Goal: Task Accomplishment & Management: Manage account settings

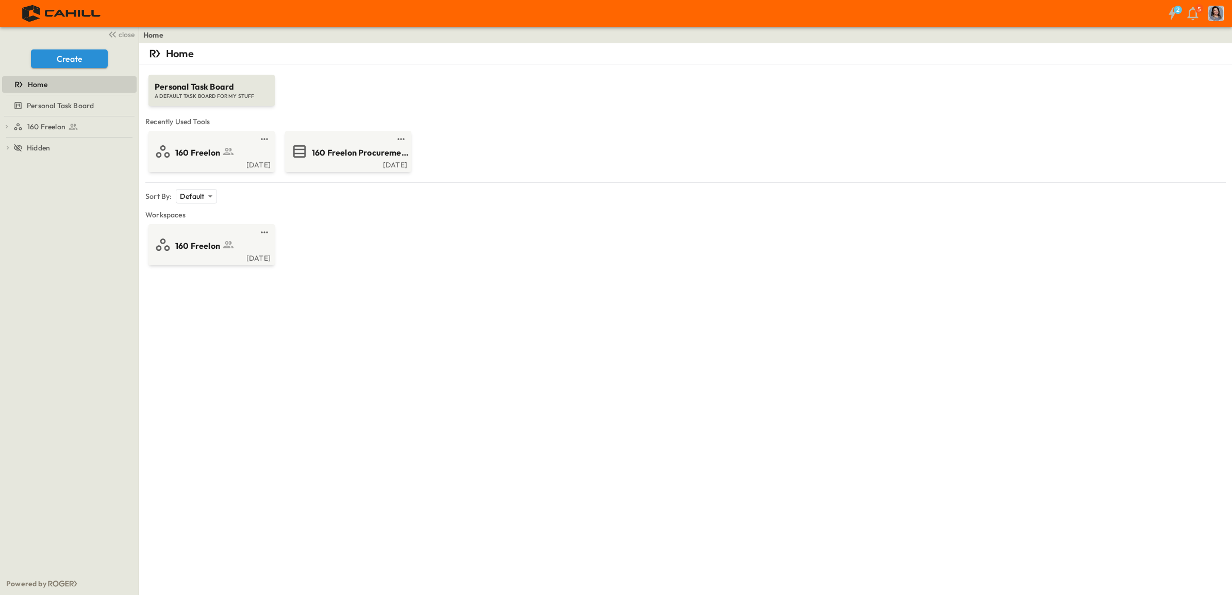
drag, startPoint x: 329, startPoint y: 403, endPoint x: 324, endPoint y: 380, distance: 23.8
click at [329, 403] on div "Home Personal Task Board A DEFAULT TASK BOARD FOR MY STUFF Recently Used Tools …" at bounding box center [685, 340] width 1093 height 595
click at [209, 157] on span "160 Freelon" at bounding box center [197, 153] width 45 height 12
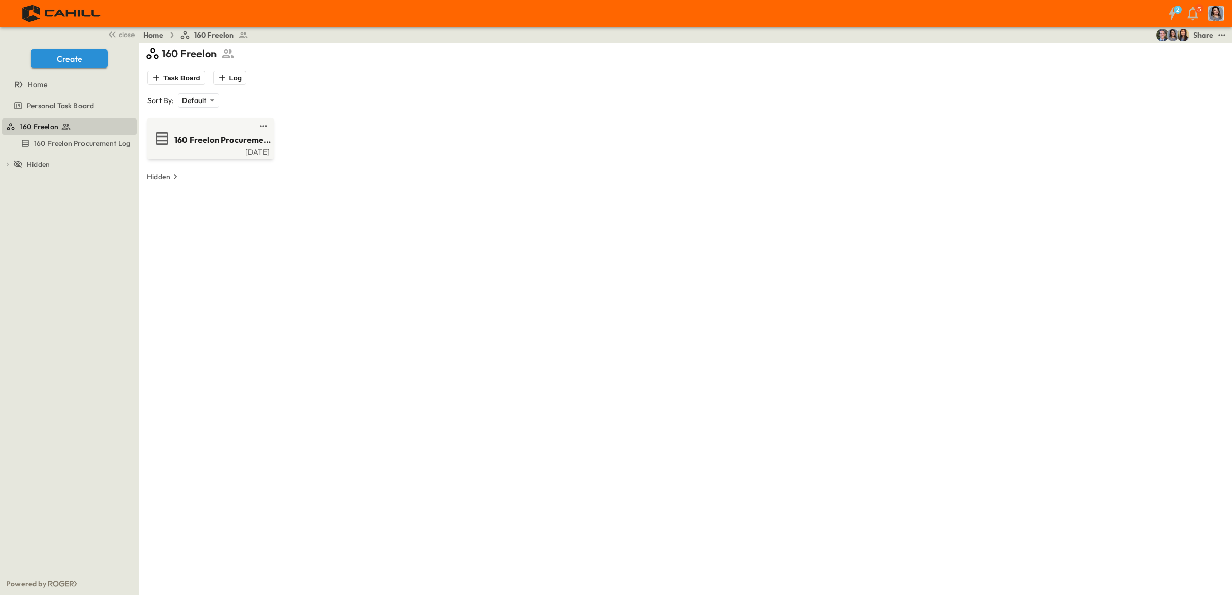
click at [226, 142] on span "160 Freelon Procurement Log" at bounding box center [224, 140] width 101 height 12
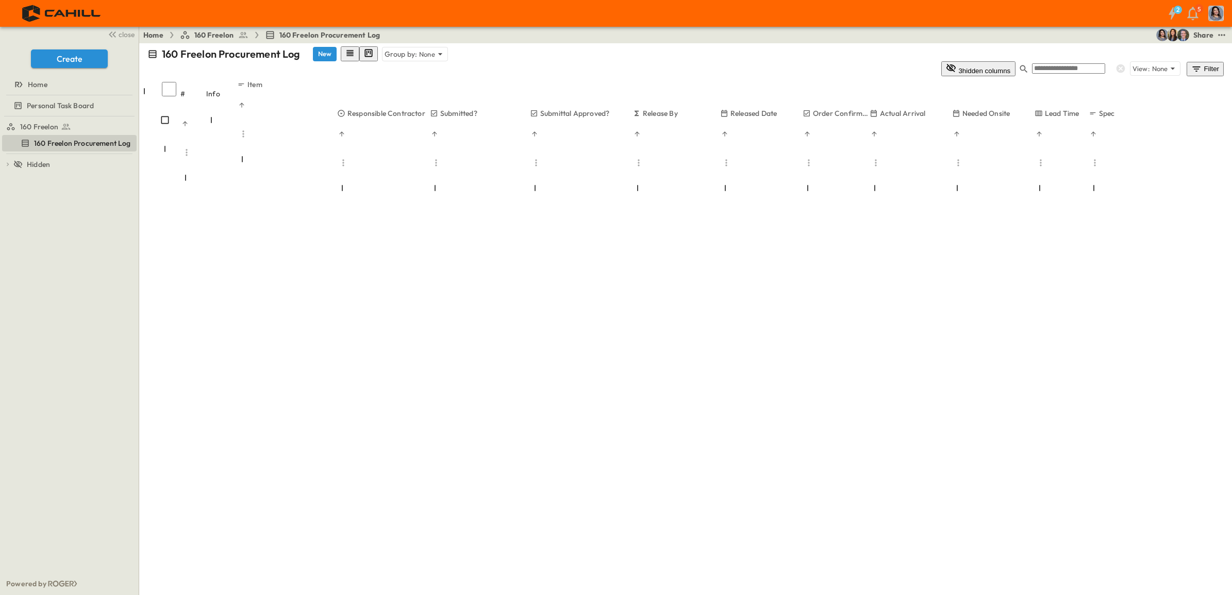
scroll to position [902, 133]
click at [1033, 158] on icon "Menu" at bounding box center [1028, 163] width 10 height 10
click at [1044, 108] on p "Lead Time" at bounding box center [1049, 113] width 35 height 10
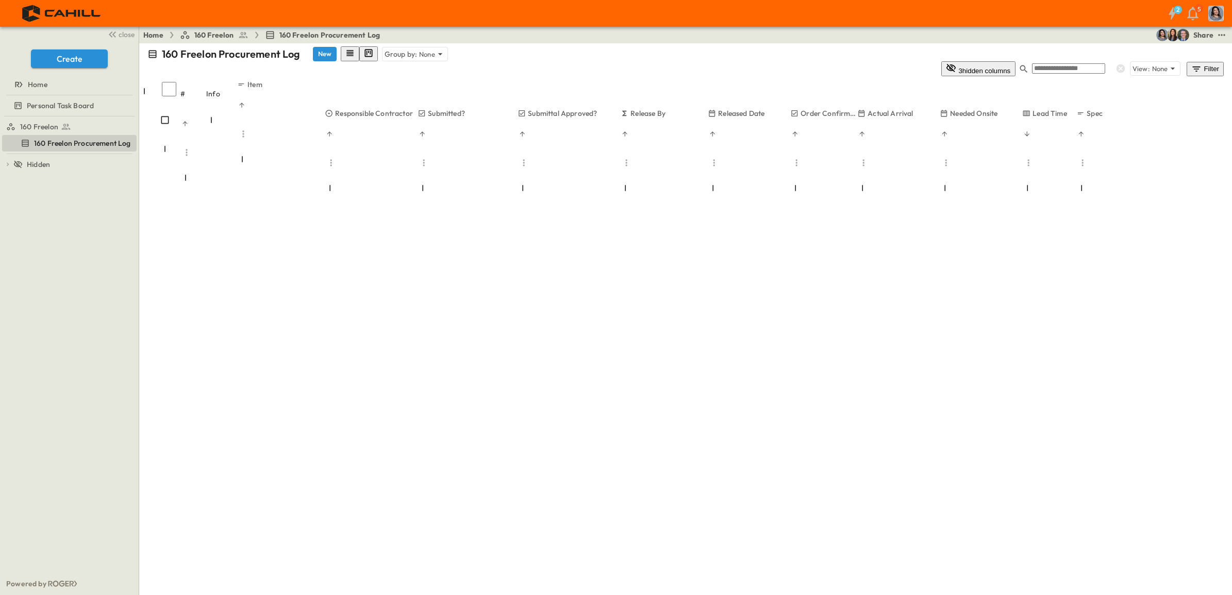
scroll to position [4560, 133]
click at [349, 79] on div "Item" at bounding box center [347, 98] width 221 height 39
click at [215, 79] on div "Info" at bounding box center [221, 93] width 31 height 29
click at [206, 166] on div "#" at bounding box center [193, 180] width 26 height 29
click at [170, 144] on icon at bounding box center [165, 149] width 10 height 10
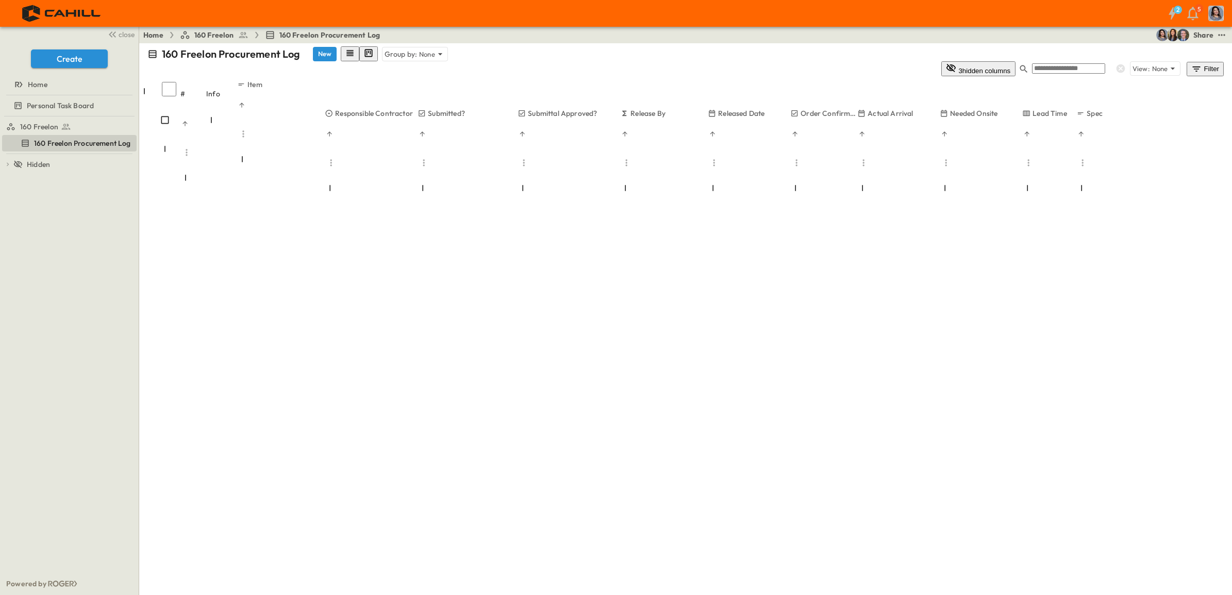
click at [230, 79] on div "Info" at bounding box center [221, 93] width 31 height 29
click at [187, 121] on icon "Sort" at bounding box center [184, 123] width 5 height 5
click at [228, 79] on div "Info" at bounding box center [221, 93] width 31 height 29
drag, startPoint x: 238, startPoint y: 73, endPoint x: 311, endPoint y: 80, distance: 73.1
click at [299, 108] on div "Info" at bounding box center [252, 122] width 93 height 29
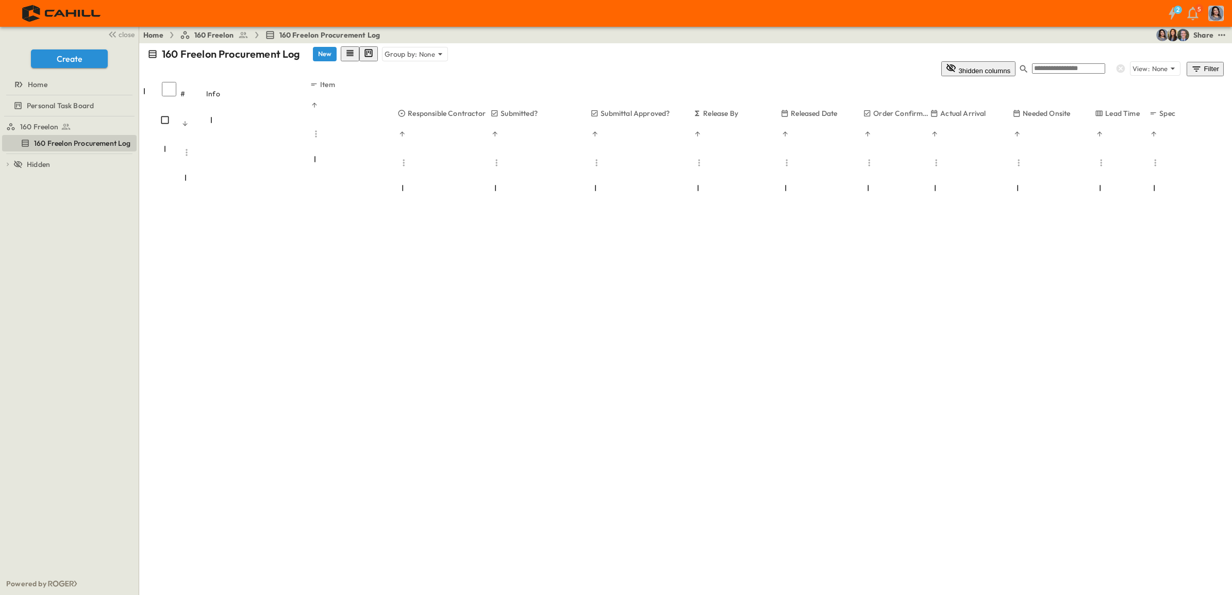
click at [191, 146] on button "Menu" at bounding box center [186, 152] width 12 height 12
click at [232, 79] on div "Info" at bounding box center [258, 93] width 104 height 29
click at [189, 120] on icon "Sort" at bounding box center [184, 123] width 7 height 7
drag, startPoint x: 310, startPoint y: 75, endPoint x: 264, endPoint y: 76, distance: 46.4
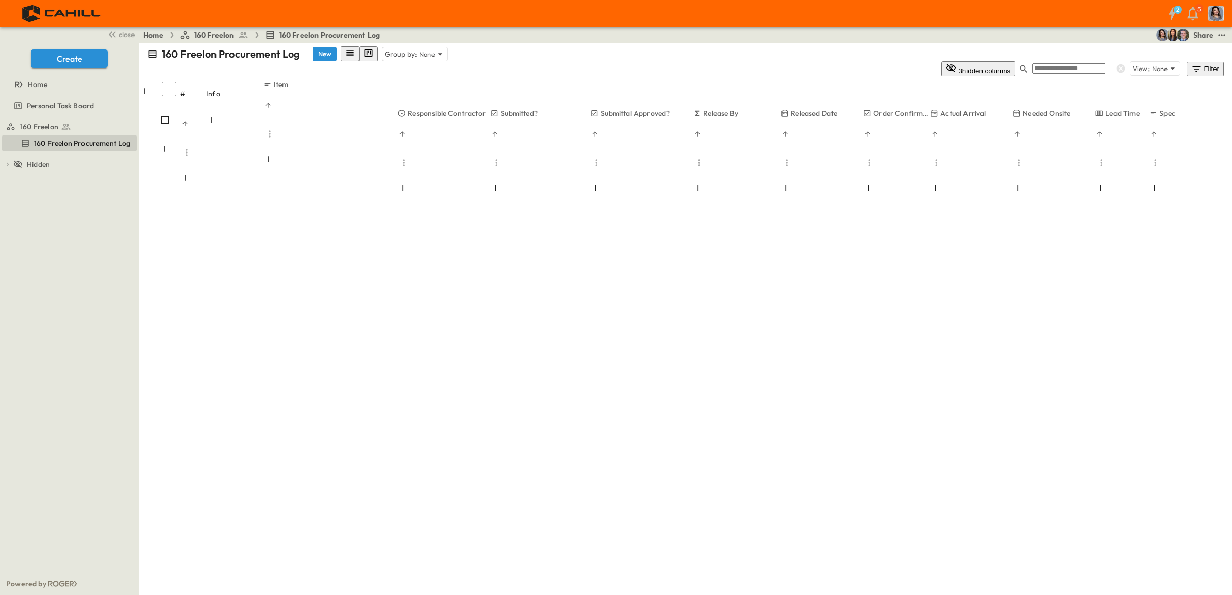
click at [263, 108] on div "Info" at bounding box center [234, 122] width 57 height 29
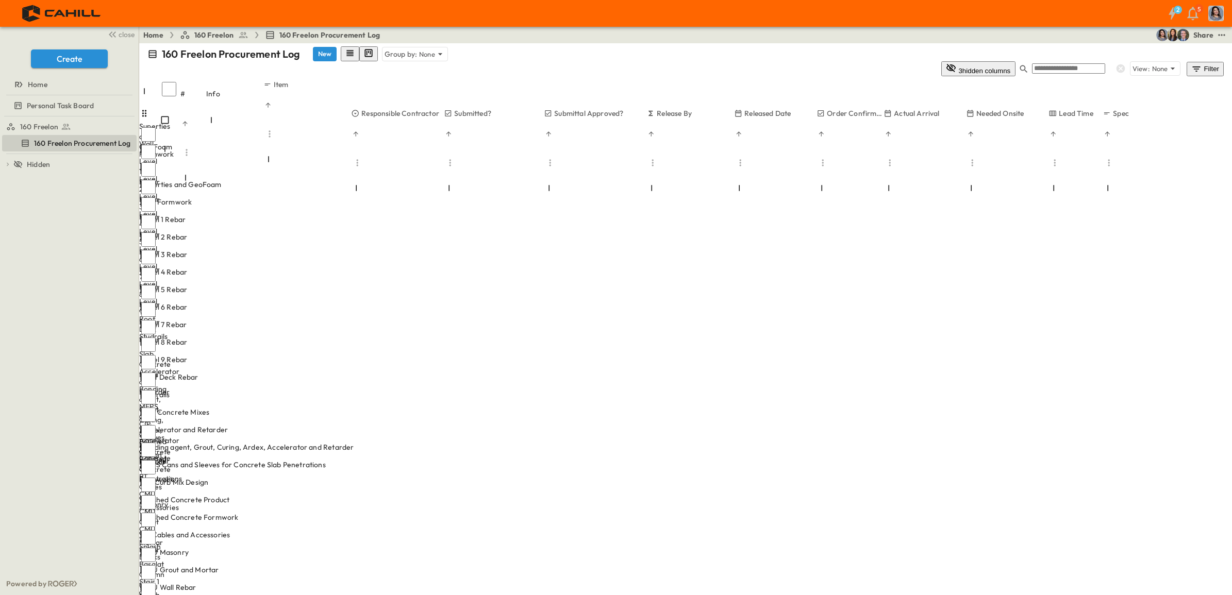
scroll to position [0, 133]
click at [1198, 32] on div "Share" at bounding box center [1203, 35] width 20 height 10
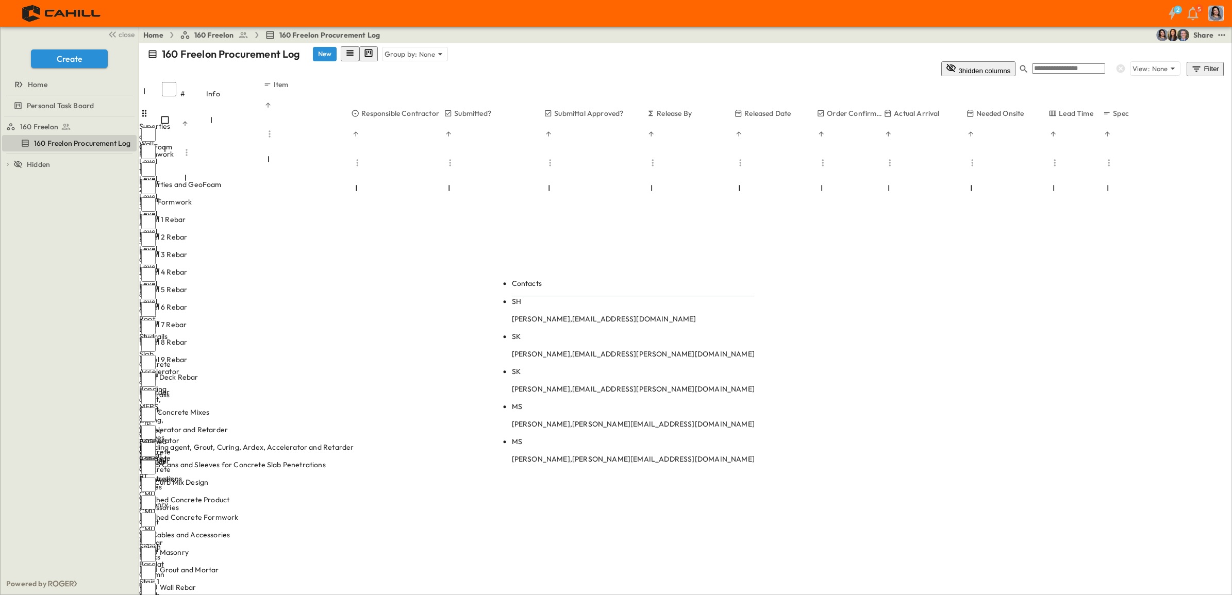
type input "******"
click at [585, 314] on span "[EMAIL_ADDRESS][DOMAIN_NAME]" at bounding box center [634, 318] width 124 height 9
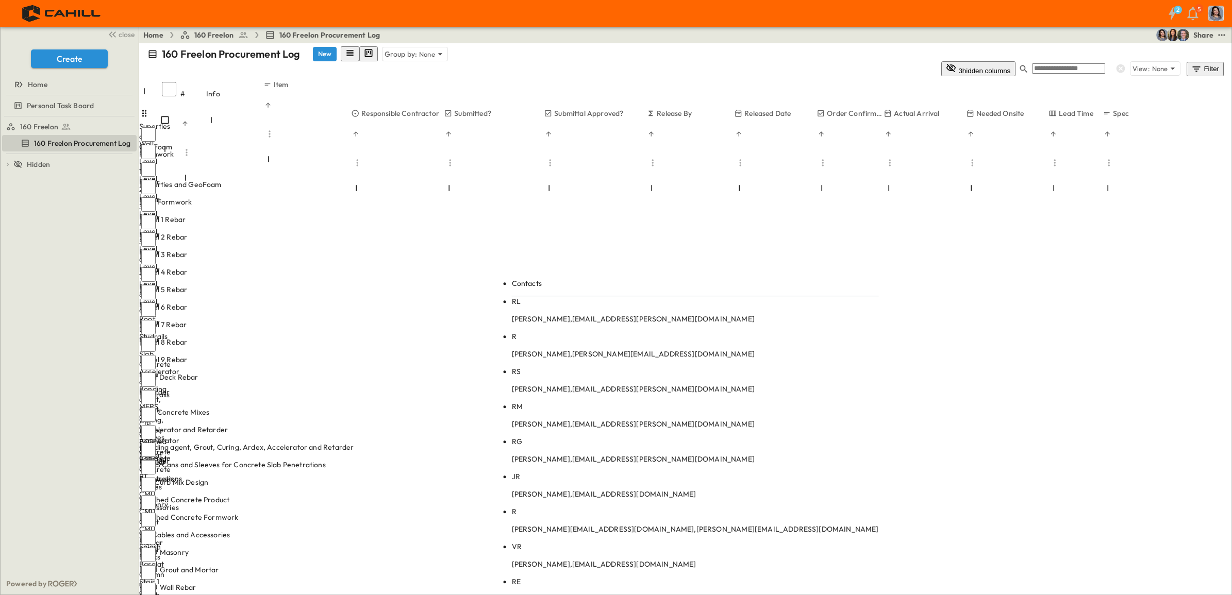
type input "******"
click at [555, 314] on p "[PERSON_NAME], [EMAIL_ADDRESS][PERSON_NAME][DOMAIN_NAME]" at bounding box center [695, 319] width 367 height 10
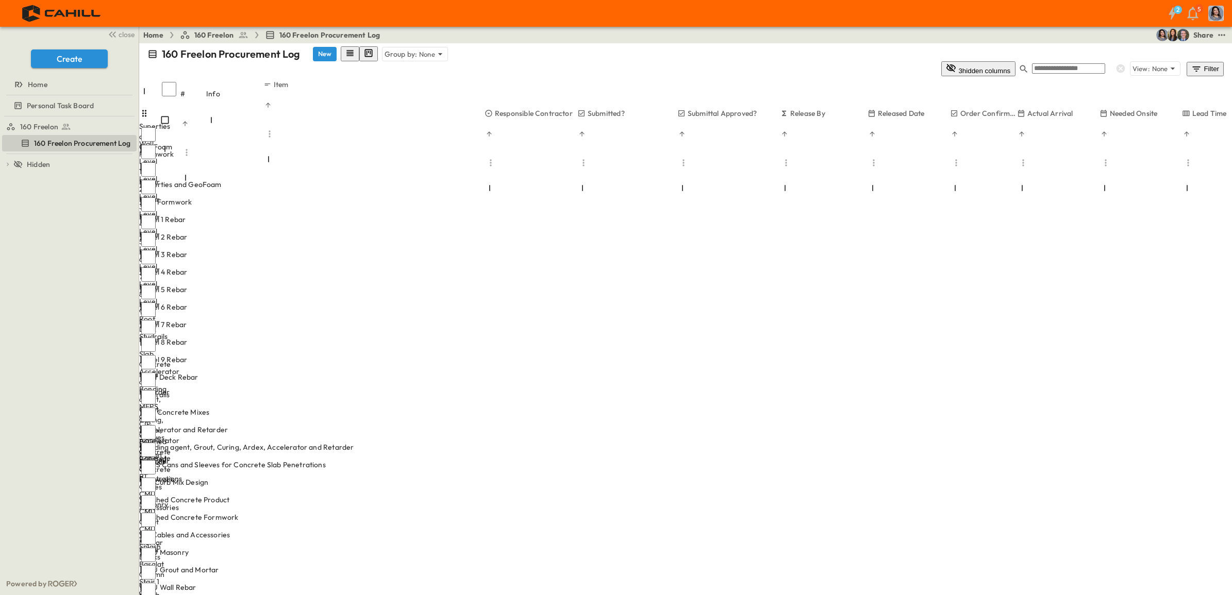
click at [1015, 61] on button "3 hidden columns" at bounding box center [978, 68] width 74 height 15
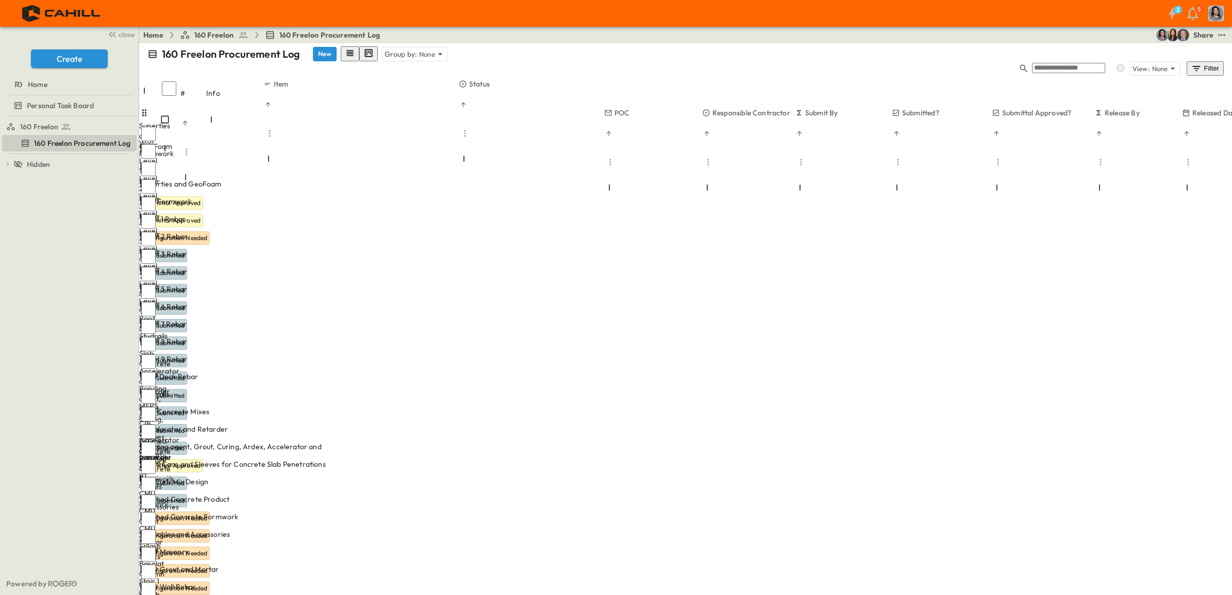
drag, startPoint x: 485, startPoint y: 76, endPoint x: 459, endPoint y: 76, distance: 25.8
click at [459, 147] on div at bounding box center [360, 161] width 195 height 29
click at [187, 231] on span "Level 2 Rebar" at bounding box center [164, 236] width 46 height 10
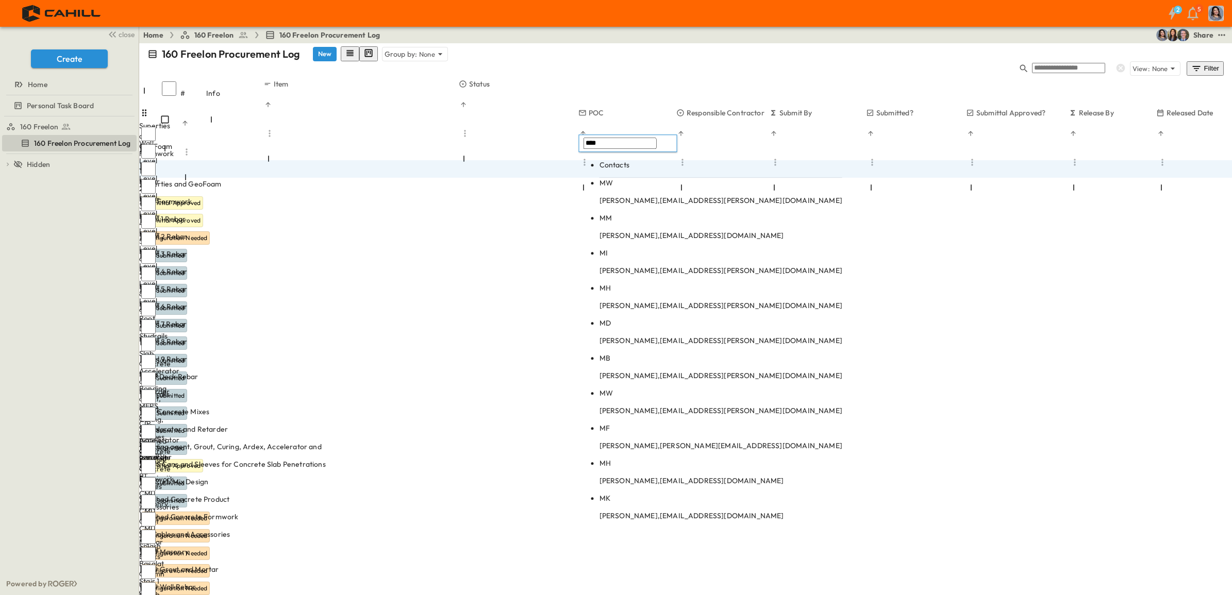
type input "****"
click at [660, 231] on span "[EMAIL_ADDRESS][DOMAIN_NAME]" at bounding box center [722, 235] width 124 height 9
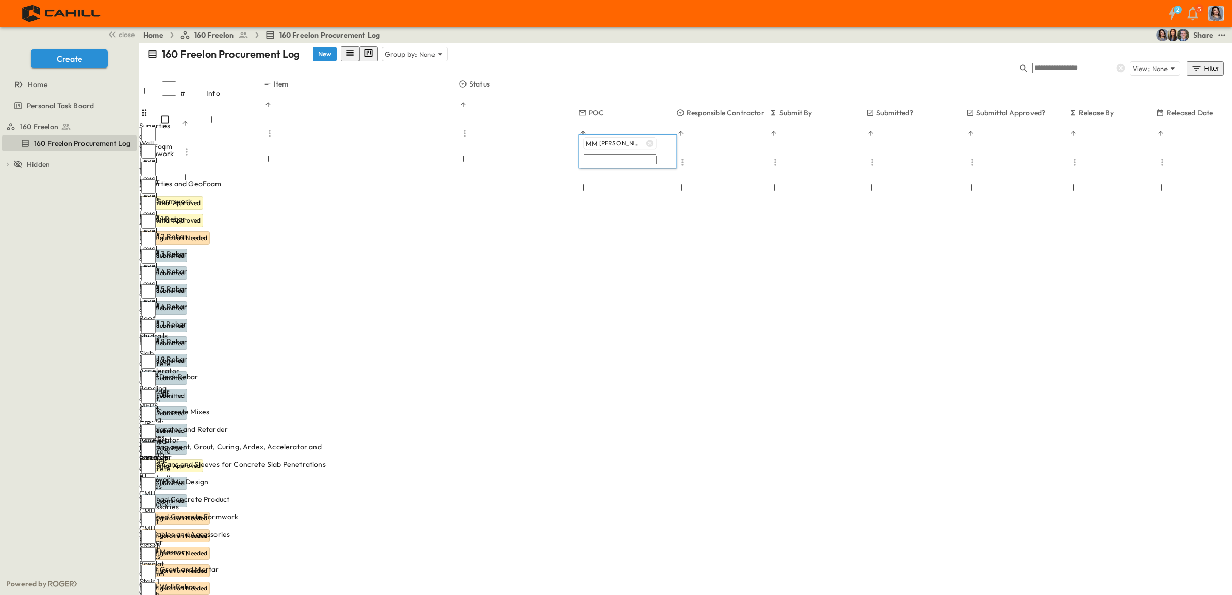
click at [646, 143] on icon "button" at bounding box center [649, 143] width 7 height 7
click at [625, 147] on input "text" at bounding box center [619, 143] width 73 height 11
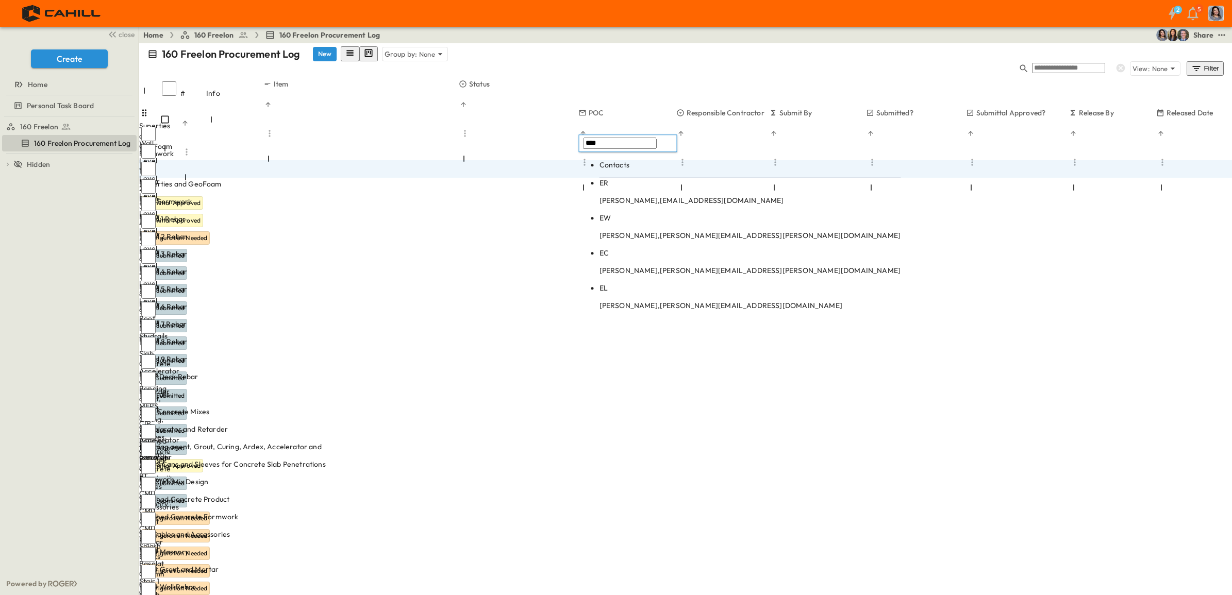
type input "****"
click at [634, 195] on p "[PERSON_NAME], [EMAIL_ADDRESS][DOMAIN_NAME]" at bounding box center [750, 200] width 302 height 10
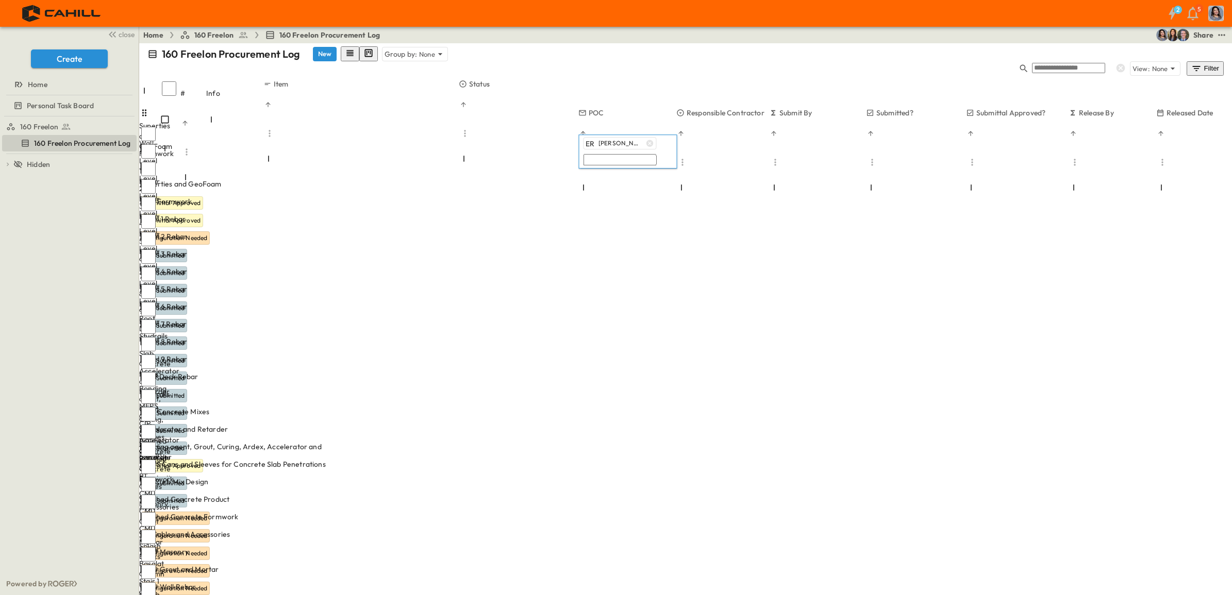
click at [763, 45] on div "160 Freelon Procurement Log New Group by: None View: None Filter" at bounding box center [685, 61] width 1093 height 36
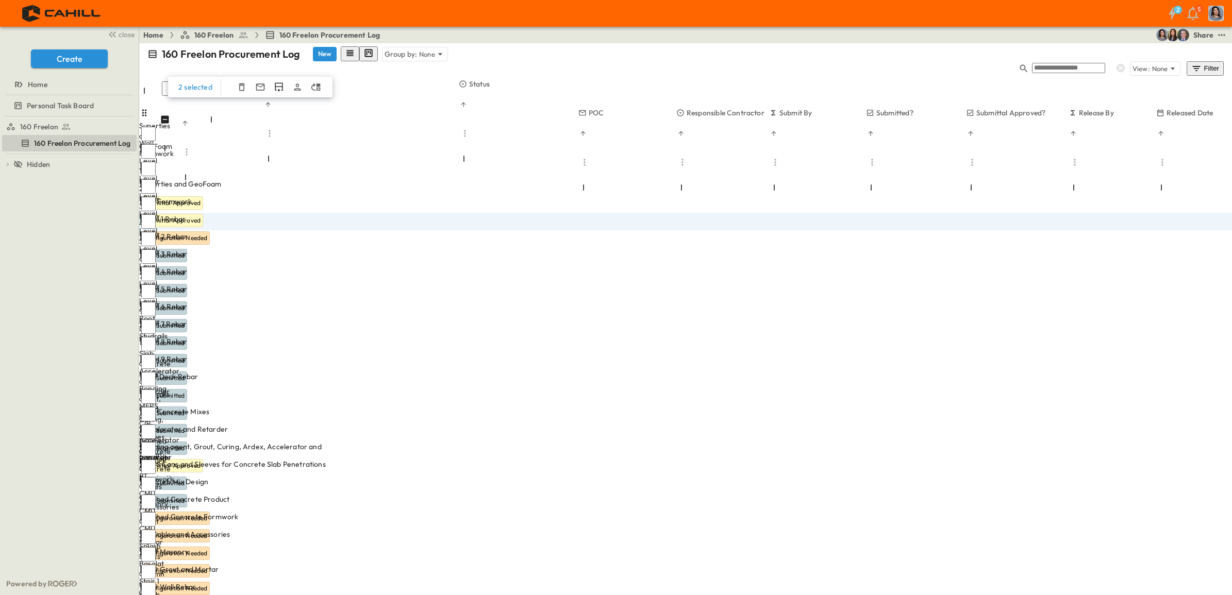
click at [295, 82] on icon "Assign Owner" at bounding box center [297, 87] width 10 height 10
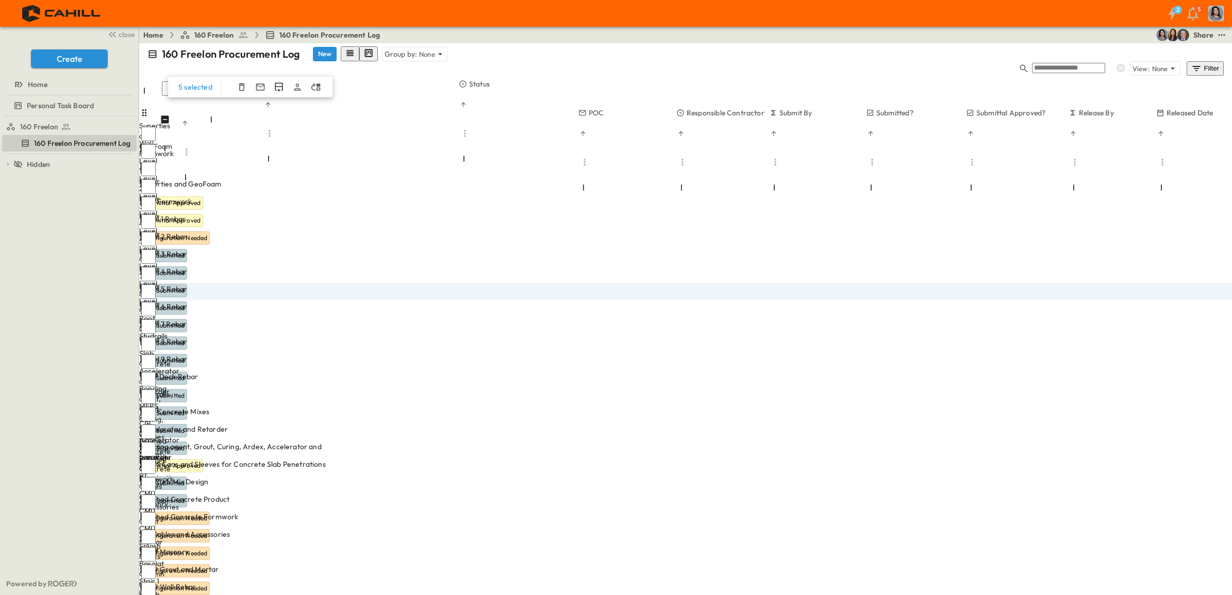
click at [258, 83] on icon "button" at bounding box center [260, 86] width 9 height 7
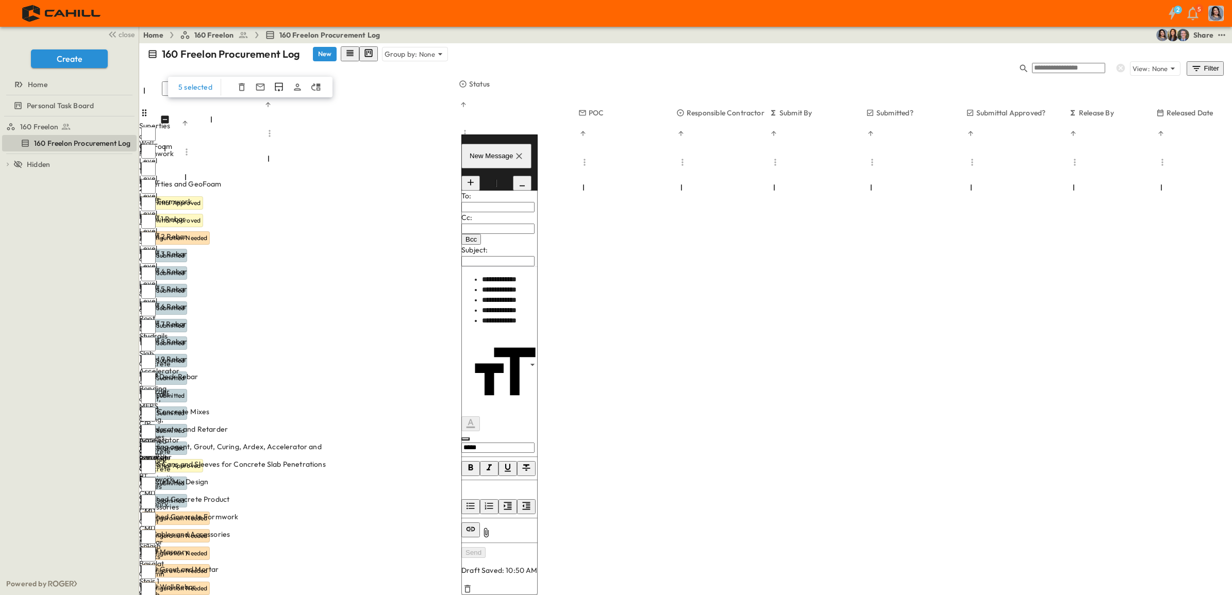
click at [534, 212] on input "text" at bounding box center [497, 207] width 73 height 10
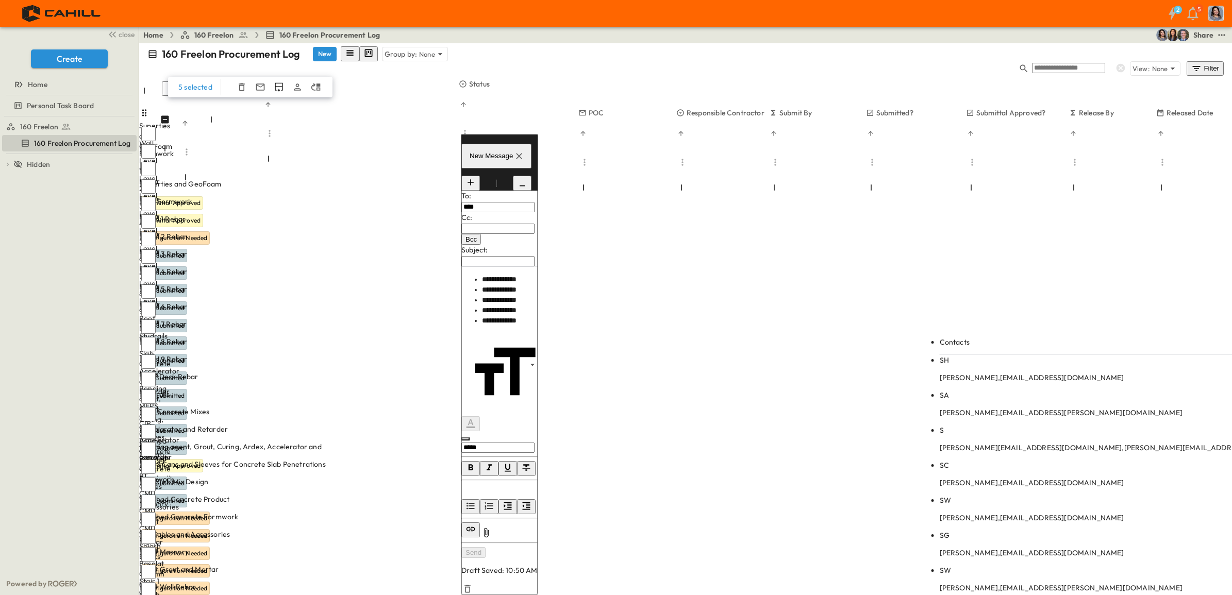
type input "****"
click at [976, 373] on p "[PERSON_NAME], [EMAIL_ADDRESS][DOMAIN_NAME]" at bounding box center [1123, 378] width 367 height 10
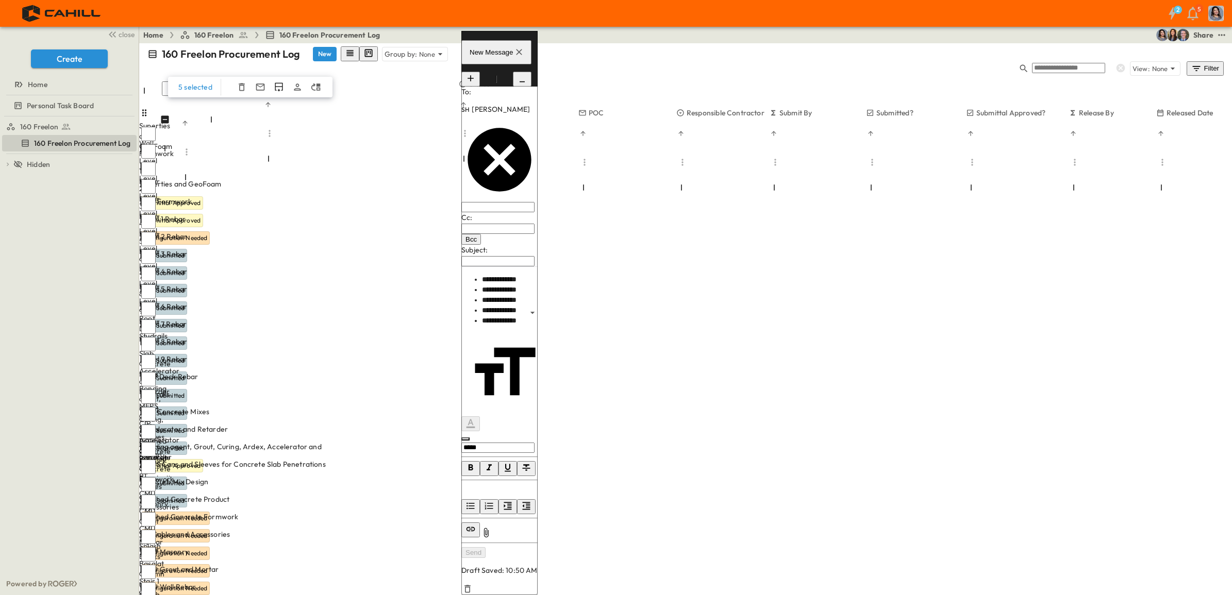
click at [534, 266] on input "text" at bounding box center [497, 261] width 73 height 10
type input "*"
type input "**********"
click at [538, 326] on div "**********" at bounding box center [499, 301] width 76 height 52
click at [486, 558] on button "Send" at bounding box center [473, 552] width 24 height 11
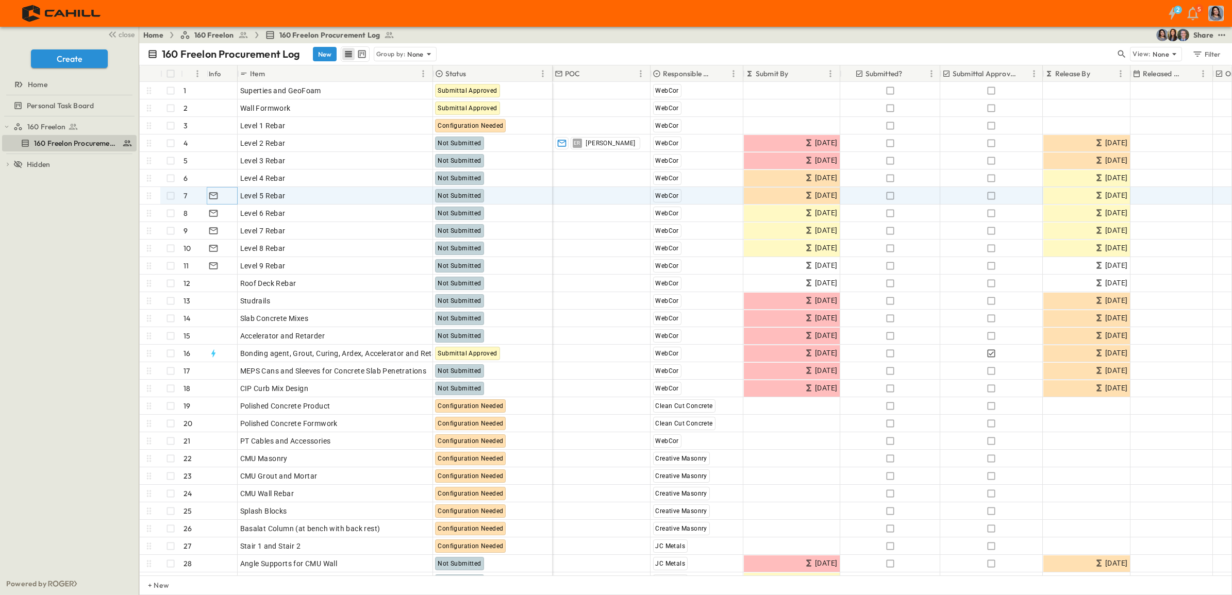
click at [214, 196] on icon "button" at bounding box center [213, 196] width 10 height 10
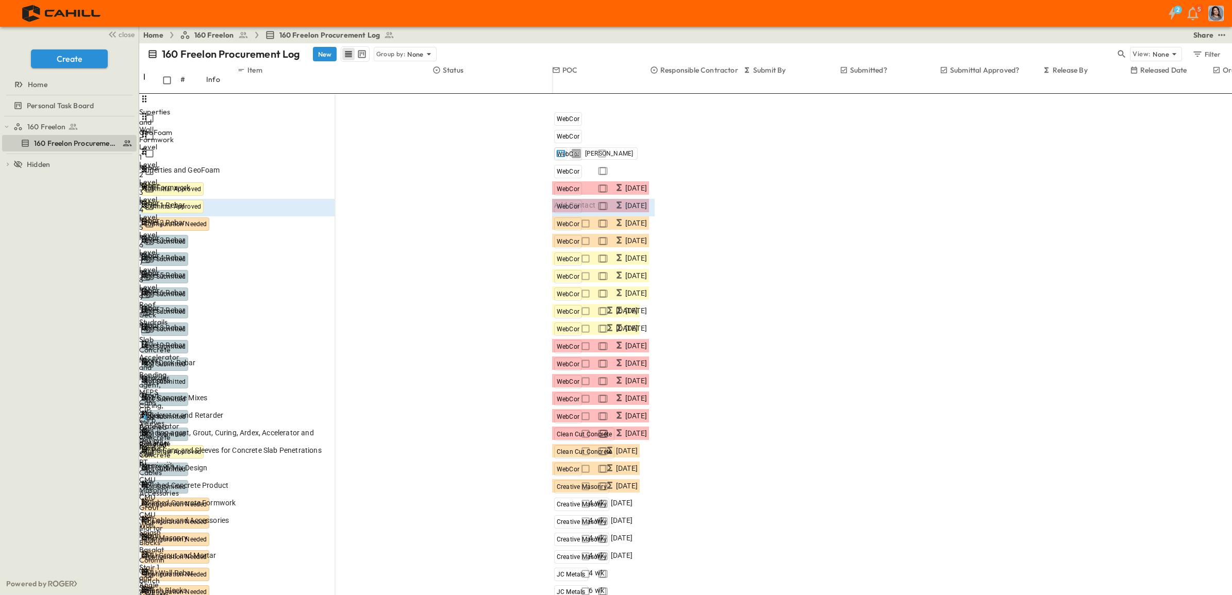
click at [1214, 13] on img "button" at bounding box center [1215, 13] width 15 height 15
click at [1155, 113] on h6 "Settings" at bounding box center [1151, 118] width 133 height 10
type input "**********"
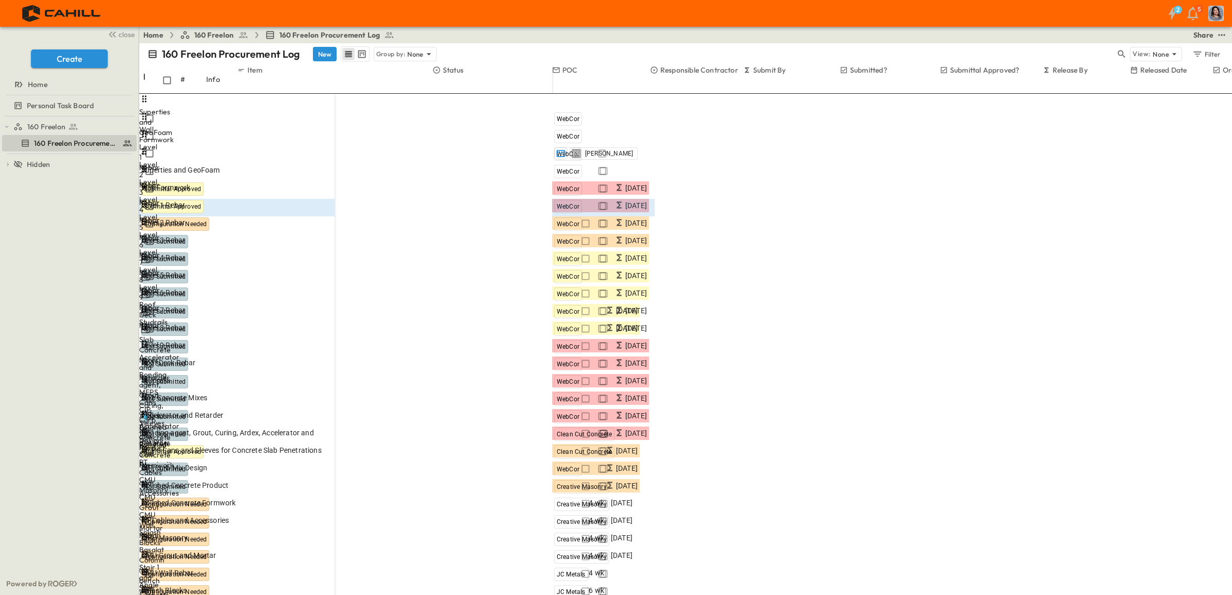
type input "**********"
drag, startPoint x: 652, startPoint y: 216, endPoint x: 594, endPoint y: 171, distance: 74.1
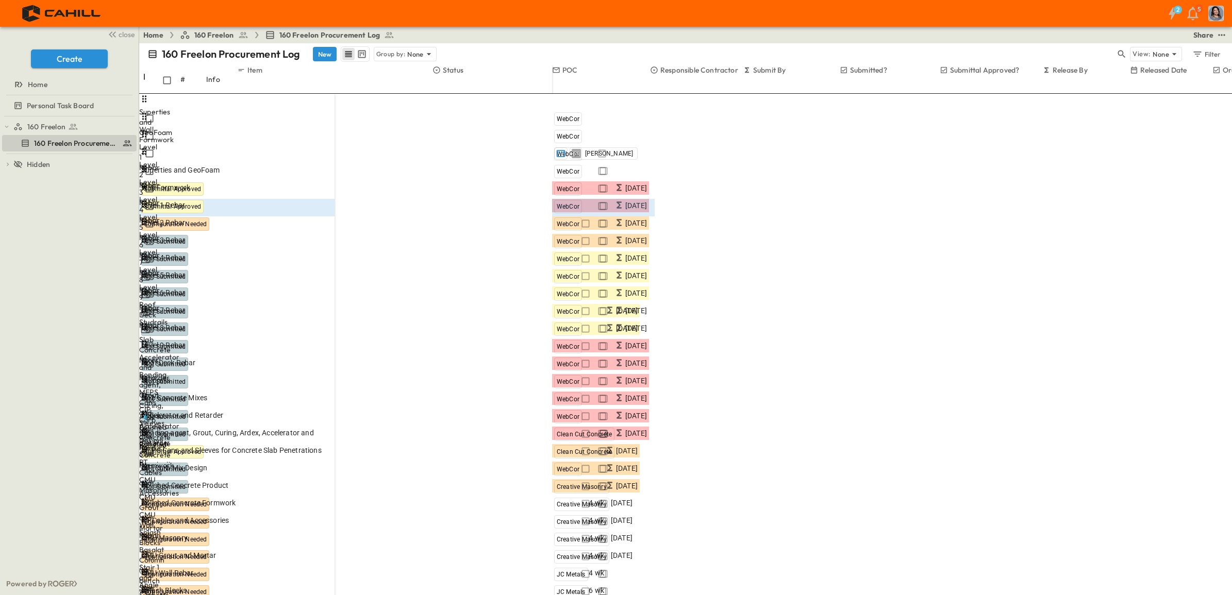
click at [0, 0] on icon "button" at bounding box center [0, 0] width 0 height 0
type input "*******"
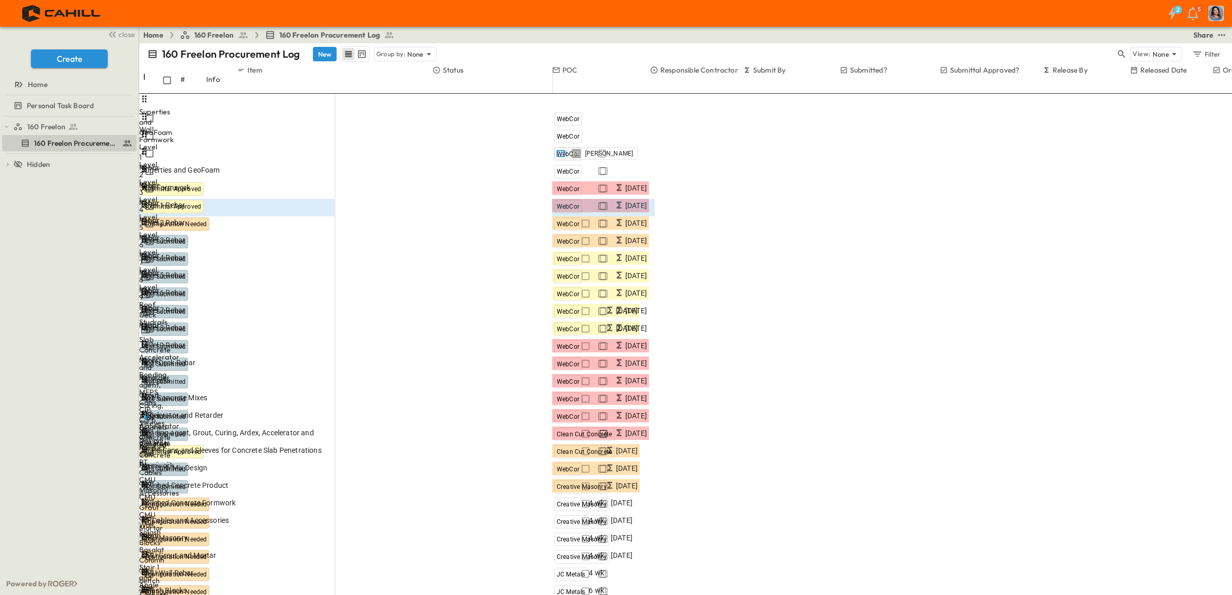
type input "**********"
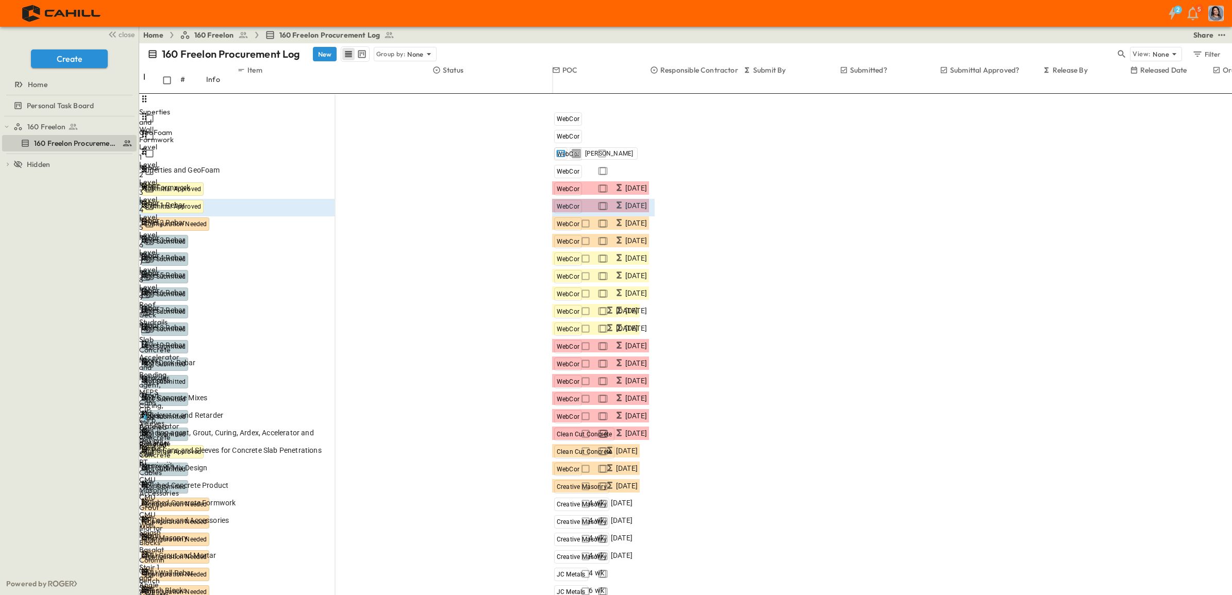
type input "**********"
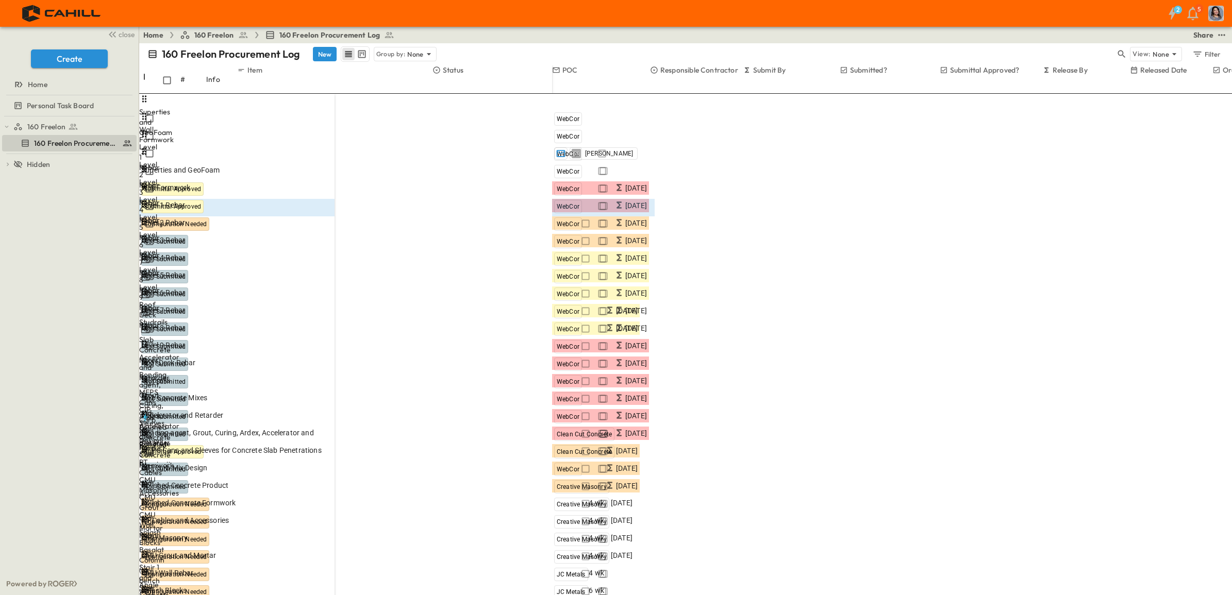
click at [772, 13] on div "2 5" at bounding box center [615, 13] width 1230 height 27
drag, startPoint x: 60, startPoint y: 262, endPoint x: 101, endPoint y: 5, distance: 259.8
click at [65, 254] on div "160 Freelon 160 Freelon Procurement Log To pick up a draggable item, press the …" at bounding box center [69, 344] width 139 height 456
